Goal: Find specific page/section: Find specific page/section

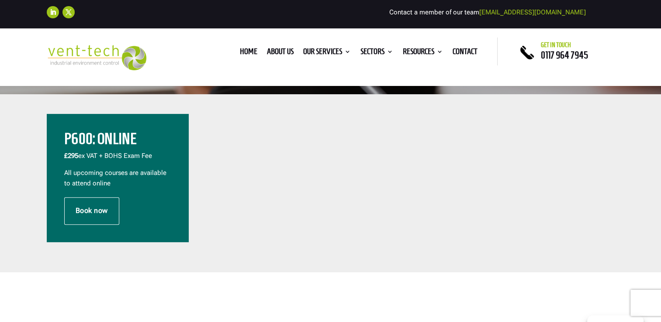
scroll to position [273, 0]
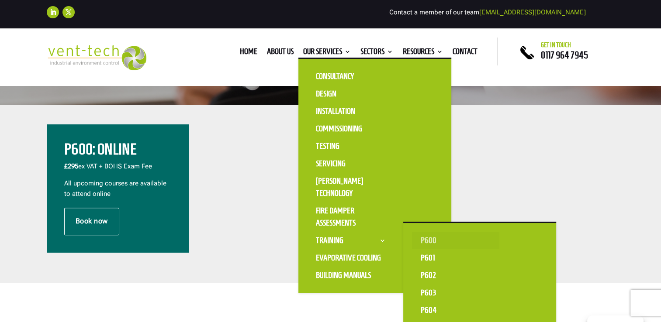
click at [428, 239] on link "P600" at bounding box center [455, 240] width 87 height 17
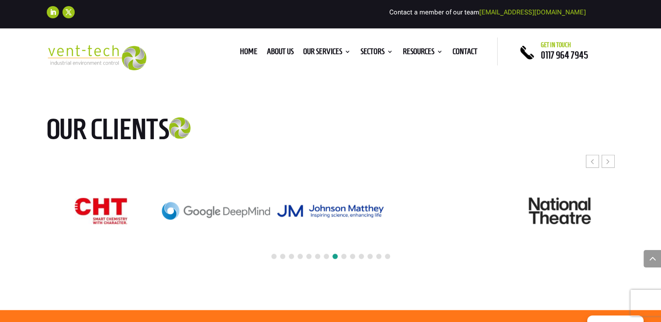
scroll to position [2044, 0]
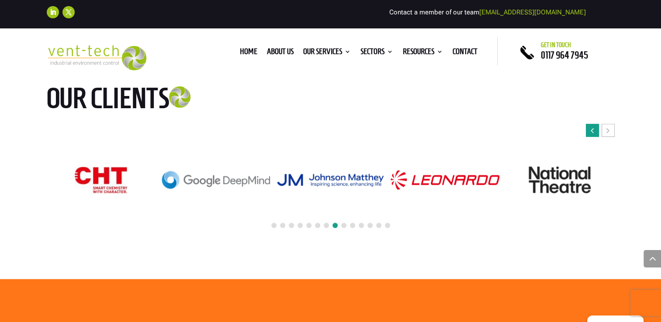
click at [595, 134] on div "Previous slide" at bounding box center [592, 130] width 13 height 13
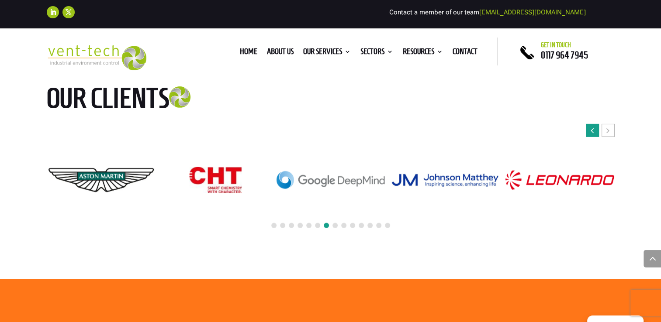
click at [595, 134] on div "Previous slide" at bounding box center [592, 130] width 13 height 13
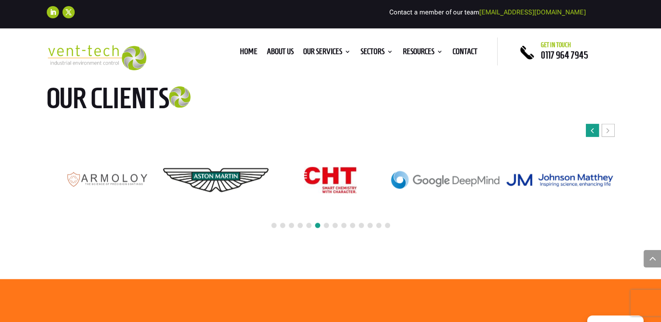
click at [595, 134] on div "Previous slide" at bounding box center [592, 130] width 13 height 13
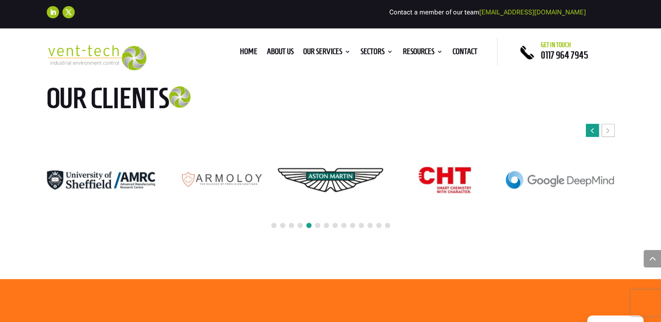
click at [595, 134] on div "Previous slide" at bounding box center [592, 130] width 13 height 13
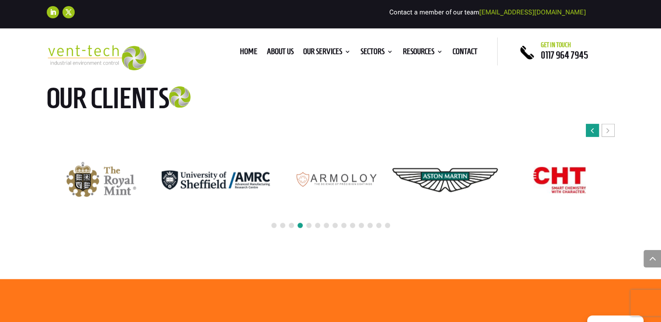
click at [595, 134] on div "Previous slide" at bounding box center [592, 130] width 13 height 13
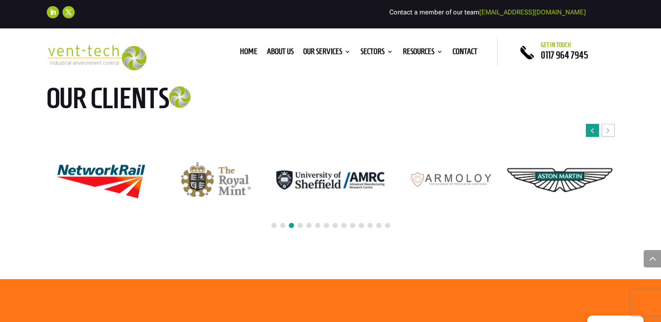
click at [595, 134] on div "Previous slide" at bounding box center [592, 130] width 13 height 13
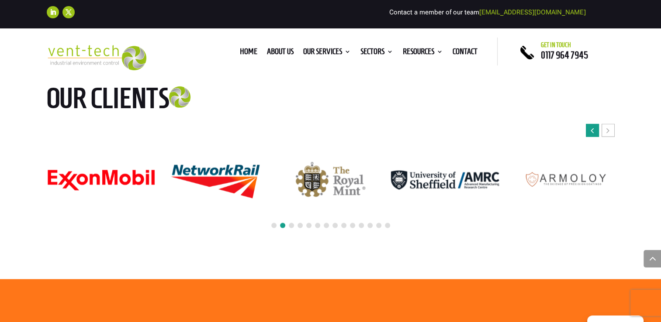
click at [592, 130] on icon "Previous slide" at bounding box center [591, 130] width 3 height 9
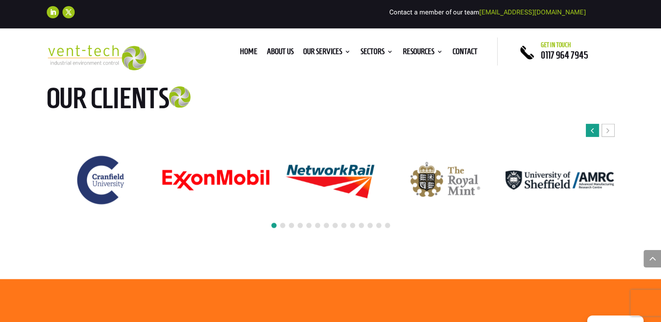
click at [592, 130] on icon "Previous slide" at bounding box center [591, 130] width 3 height 9
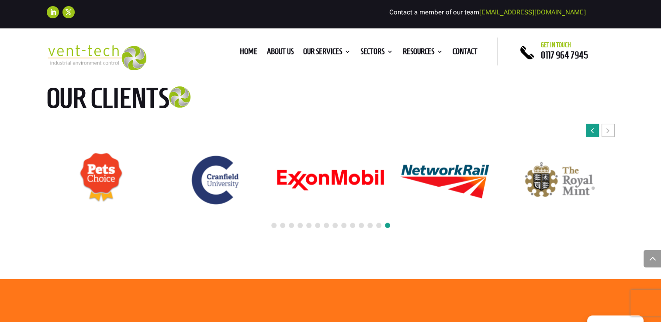
click at [592, 130] on icon "Previous slide" at bounding box center [591, 130] width 3 height 9
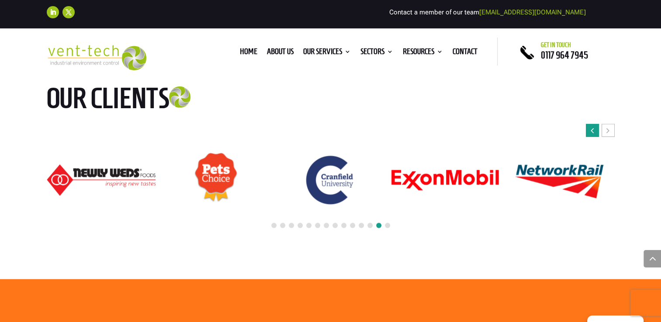
click at [592, 130] on icon "Previous slide" at bounding box center [591, 130] width 3 height 9
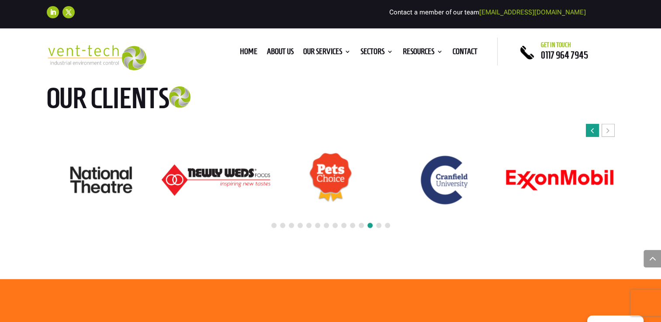
click at [592, 130] on icon "Previous slide" at bounding box center [591, 130] width 3 height 9
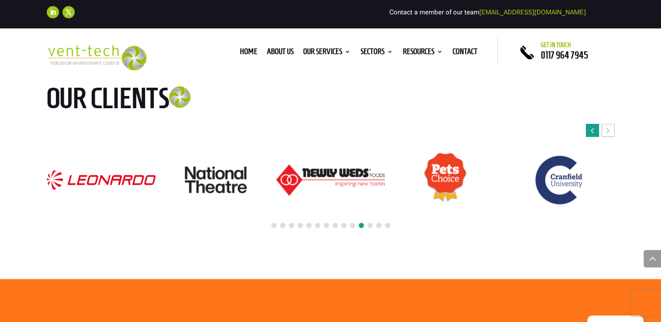
click at [592, 130] on icon "Previous slide" at bounding box center [591, 130] width 3 height 9
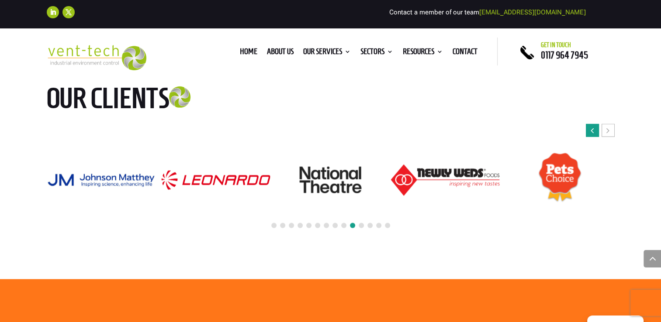
click at [592, 130] on icon "Previous slide" at bounding box center [591, 130] width 3 height 9
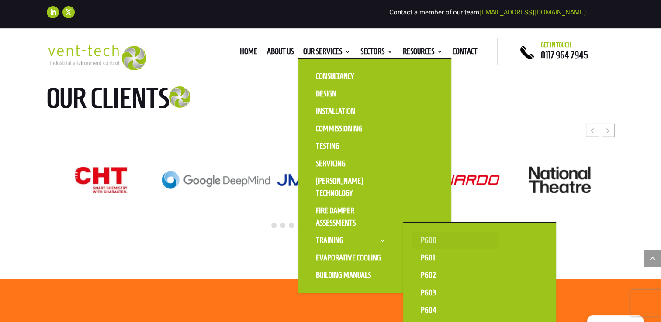
click at [425, 239] on link "P600" at bounding box center [455, 240] width 87 height 17
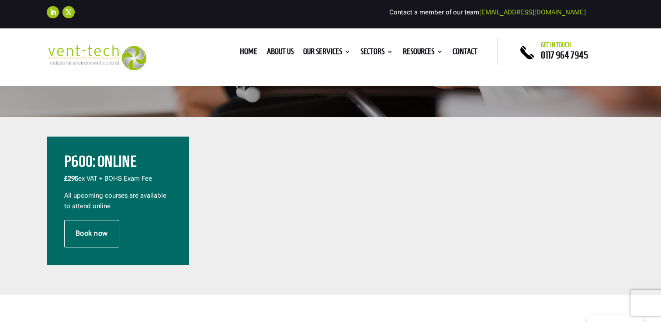
scroll to position [297, 0]
